Goal: Check status: Check status

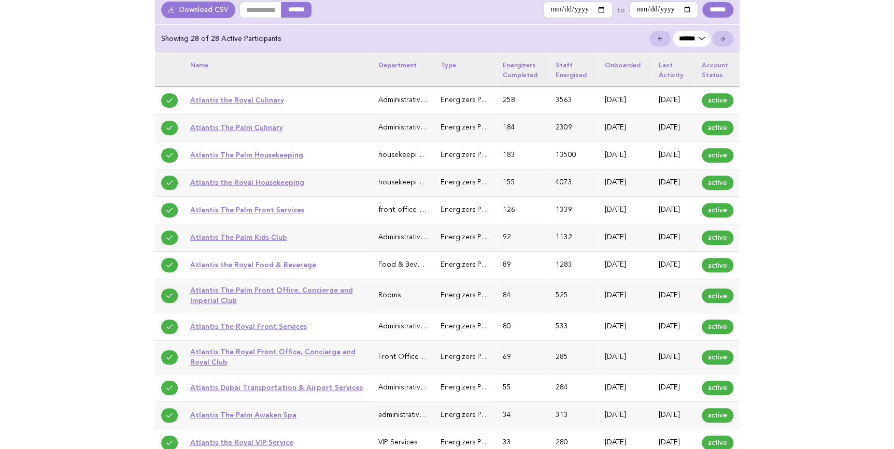
scroll to position [141, 0]
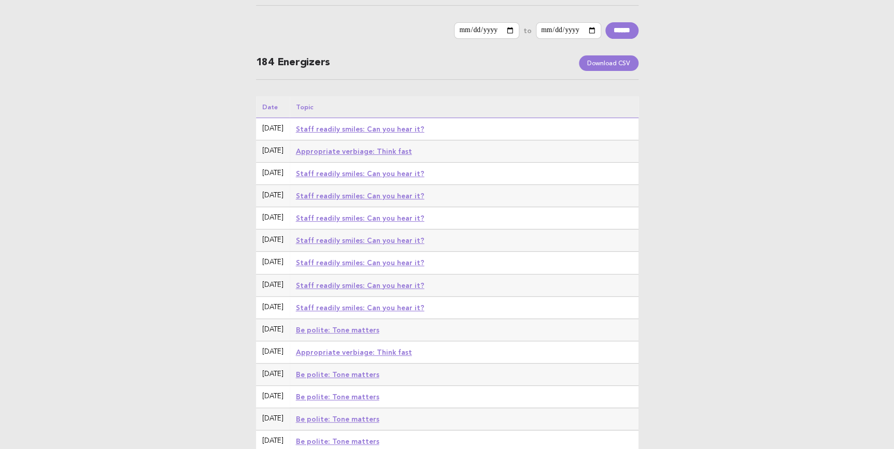
scroll to position [94, 0]
